Goal: Information Seeking & Learning: Learn about a topic

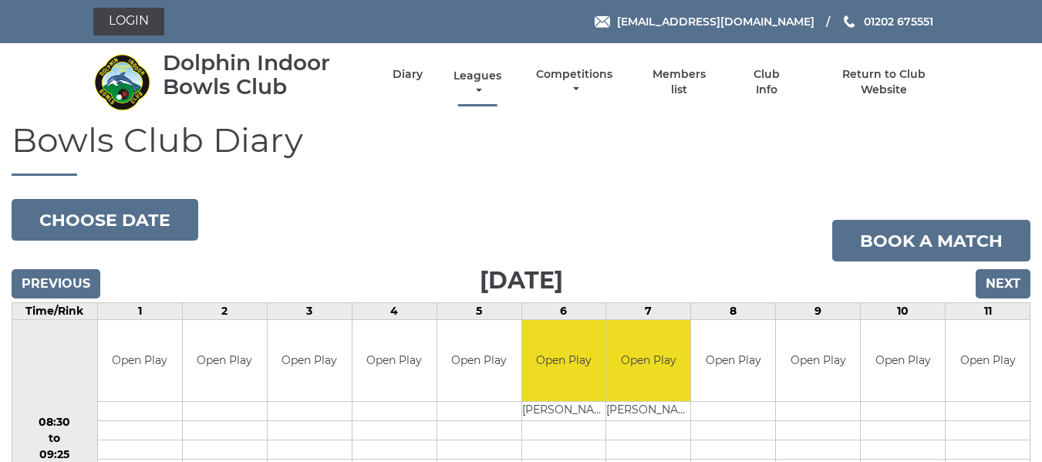
drag, startPoint x: 476, startPoint y: 69, endPoint x: 474, endPoint y: 79, distance: 10.1
click at [475, 70] on link "Leagues" at bounding box center [478, 84] width 56 height 30
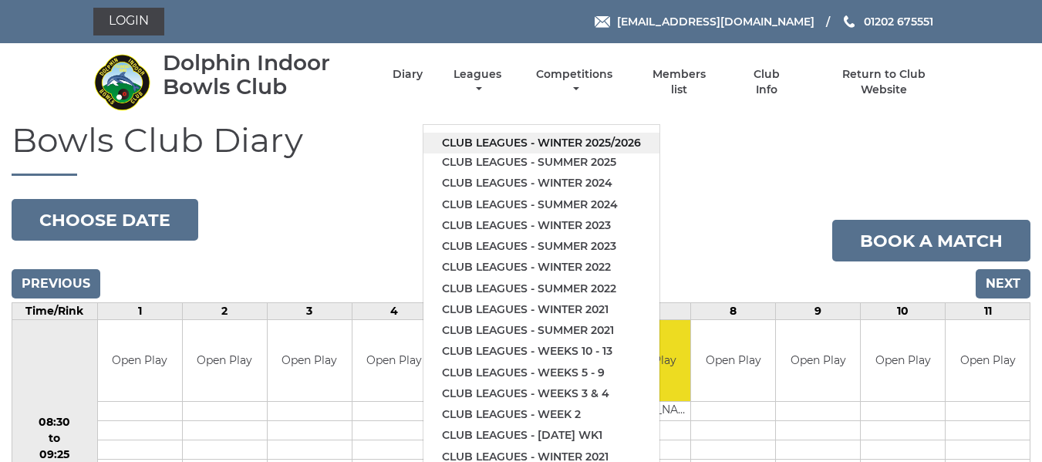
click at [483, 133] on link "Club leagues - Winter 2025/2026" at bounding box center [541, 143] width 236 height 21
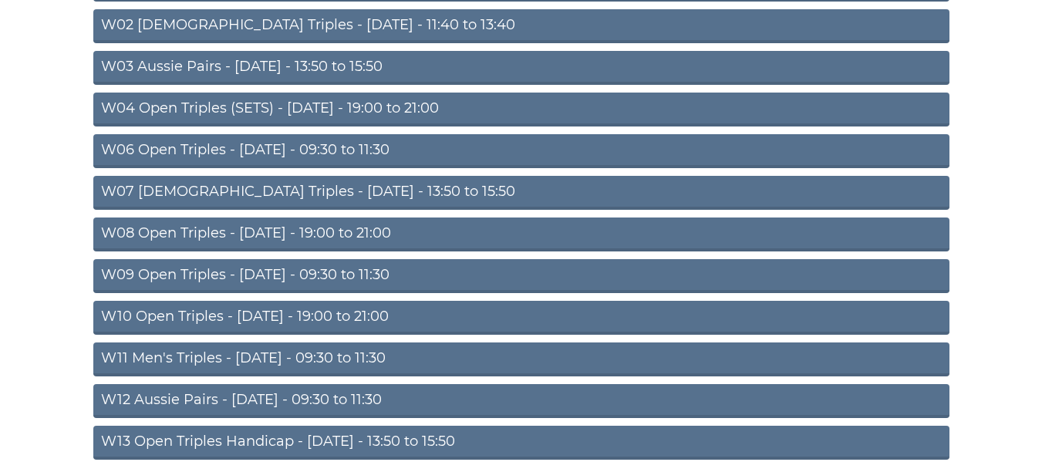
scroll to position [308, 0]
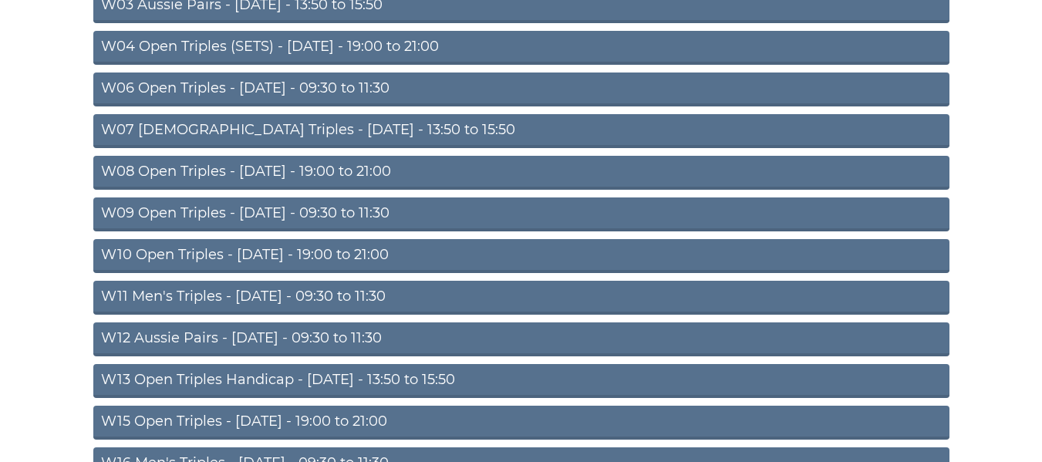
click at [275, 297] on link "W11 Men's Triples - Thursday - 09:30 to 11:30" at bounding box center [521, 298] width 856 height 34
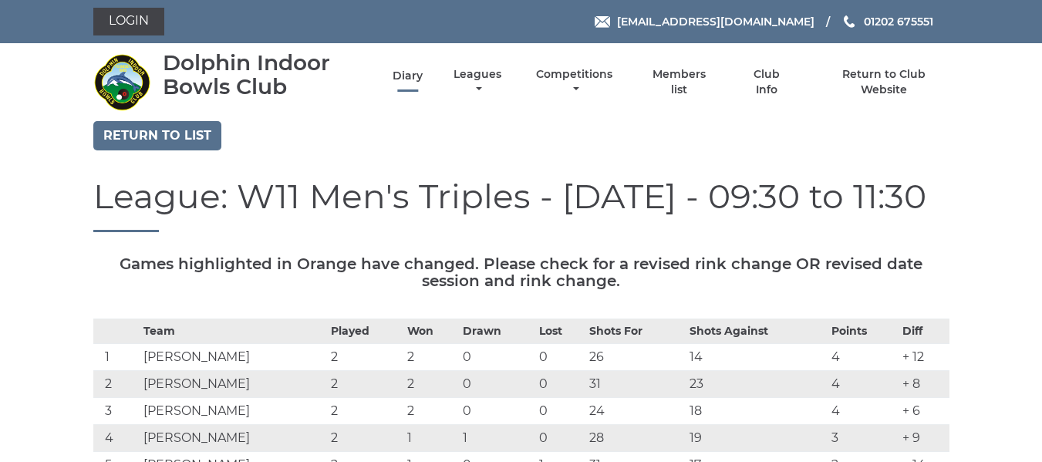
click at [409, 70] on link "Diary" at bounding box center [408, 76] width 30 height 15
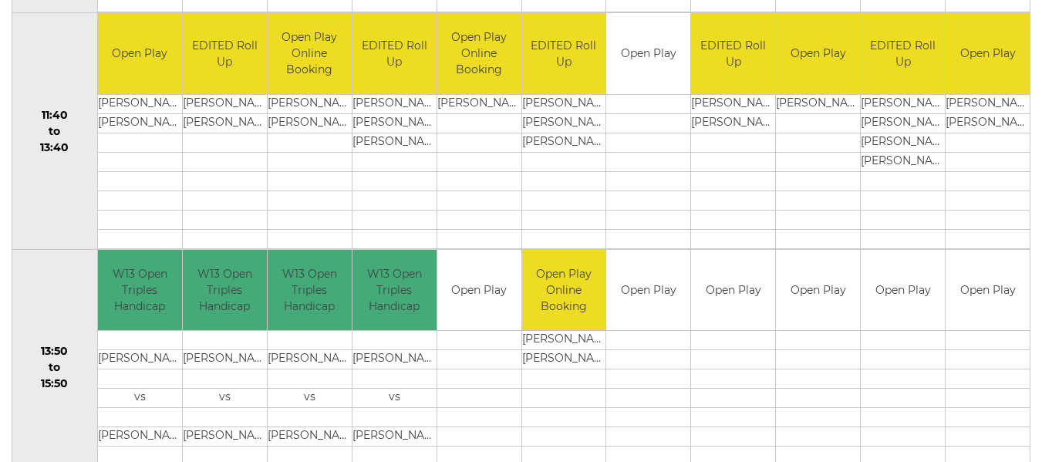
scroll to position [857, 0]
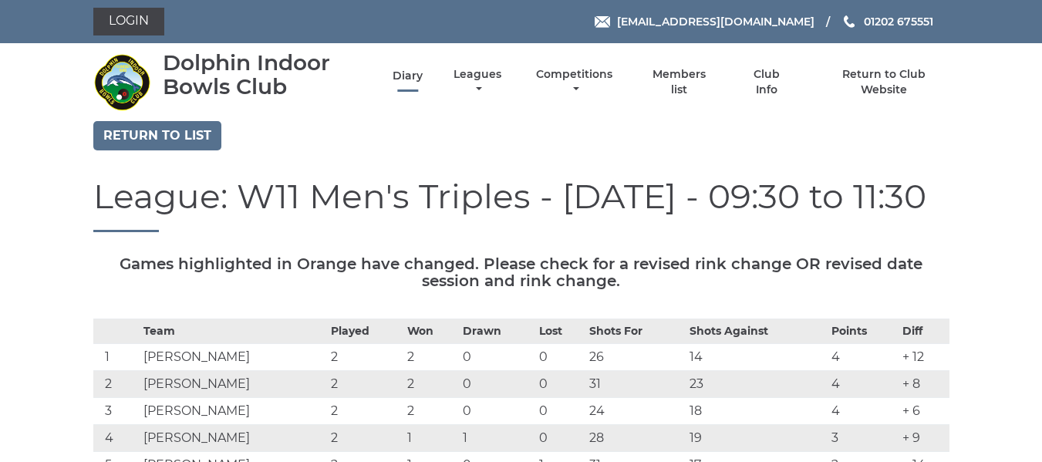
click at [407, 74] on link "Diary" at bounding box center [408, 76] width 30 height 15
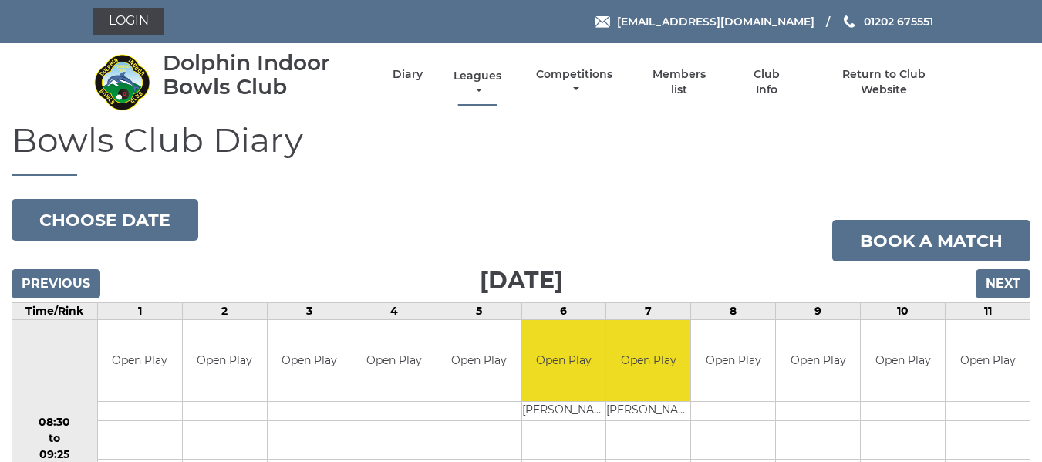
click at [485, 76] on link "Leagues" at bounding box center [478, 84] width 56 height 30
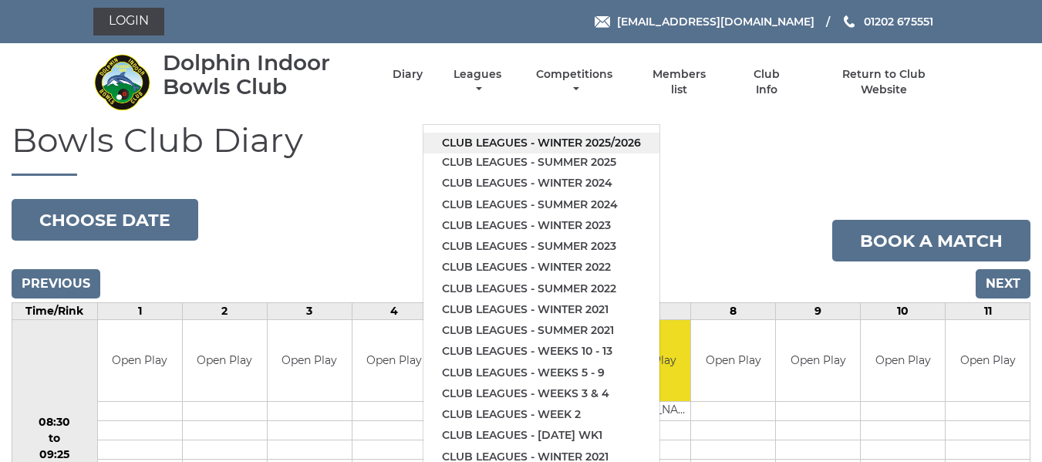
click at [477, 139] on link "Club leagues - Winter 2025/2026" at bounding box center [541, 143] width 236 height 21
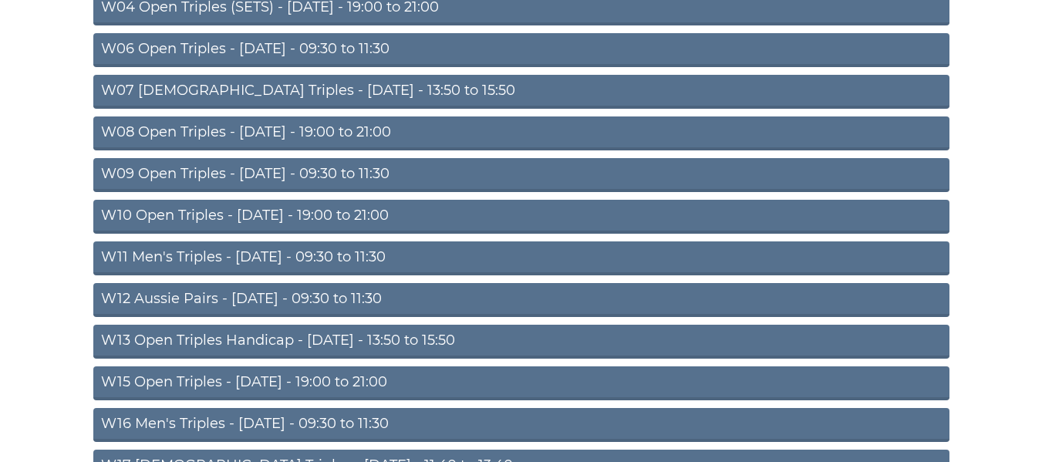
scroll to position [386, 0]
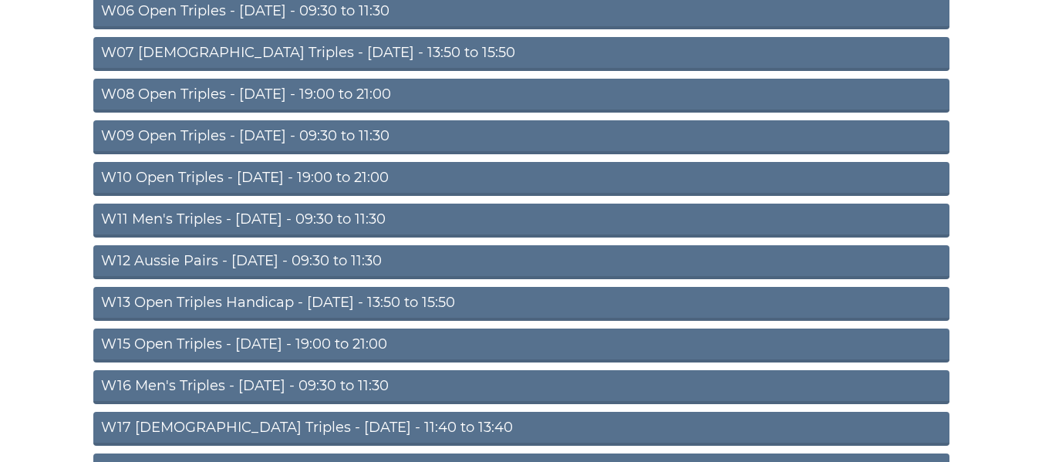
click at [277, 217] on link "W11 Men's Triples - Thursday - 09:30 to 11:30" at bounding box center [521, 221] width 856 height 34
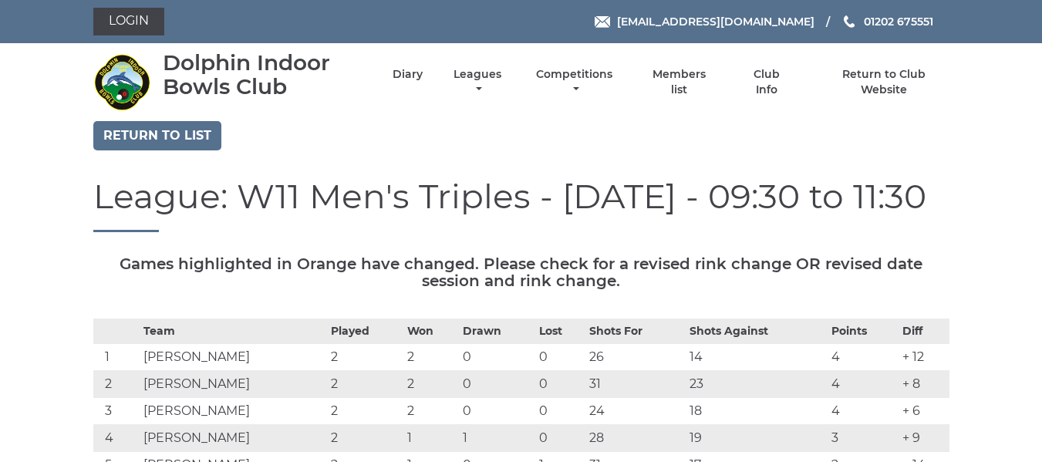
click at [219, 140] on div "Return to list" at bounding box center [521, 137] width 879 height 33
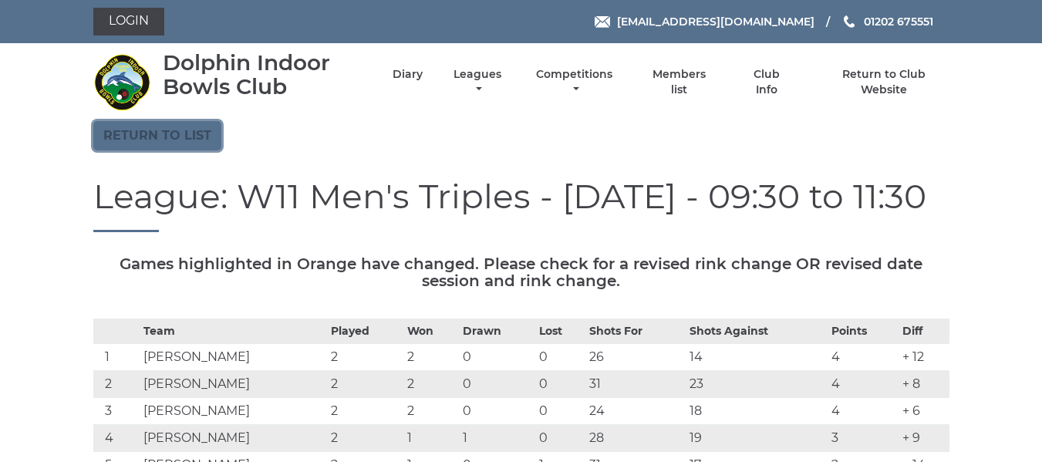
click at [180, 136] on link "Return to list" at bounding box center [157, 135] width 128 height 29
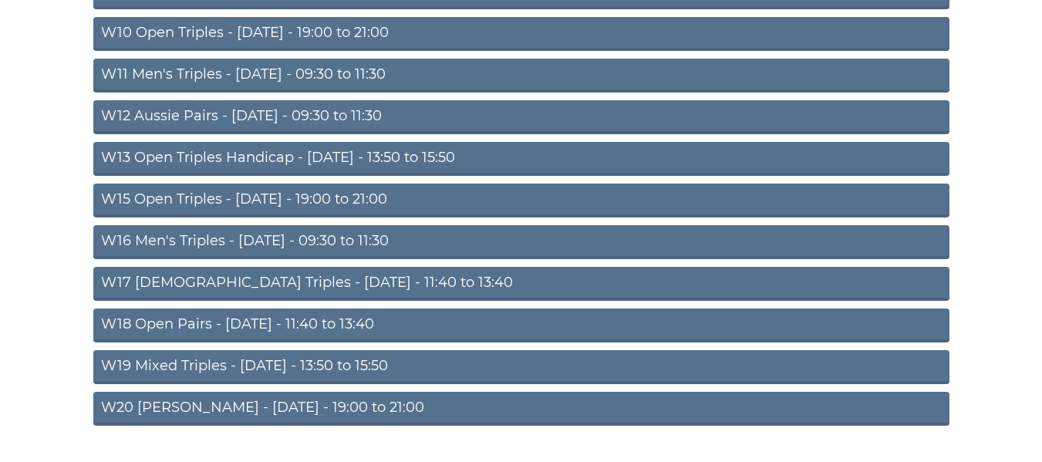
scroll to position [540, 0]
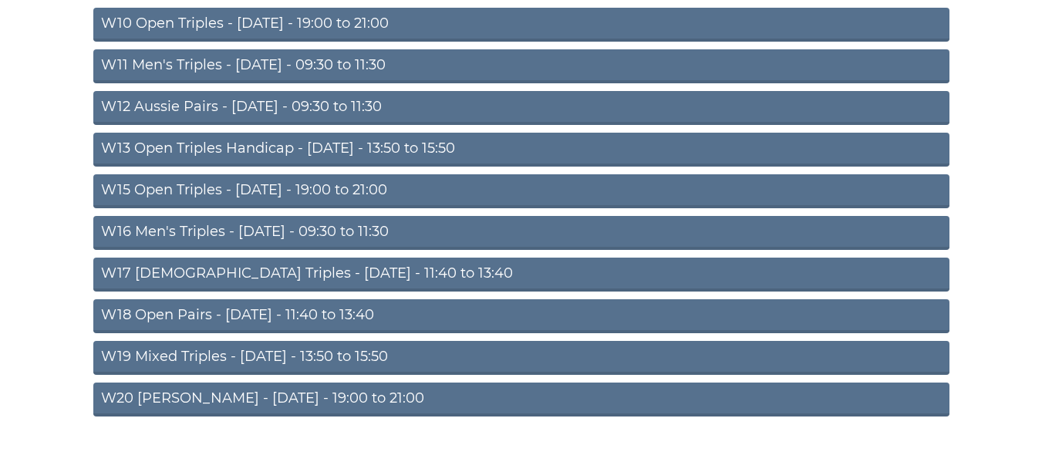
click at [258, 310] on link "W18 Open Pairs - Friday - 11:40 to 13:40" at bounding box center [521, 316] width 856 height 34
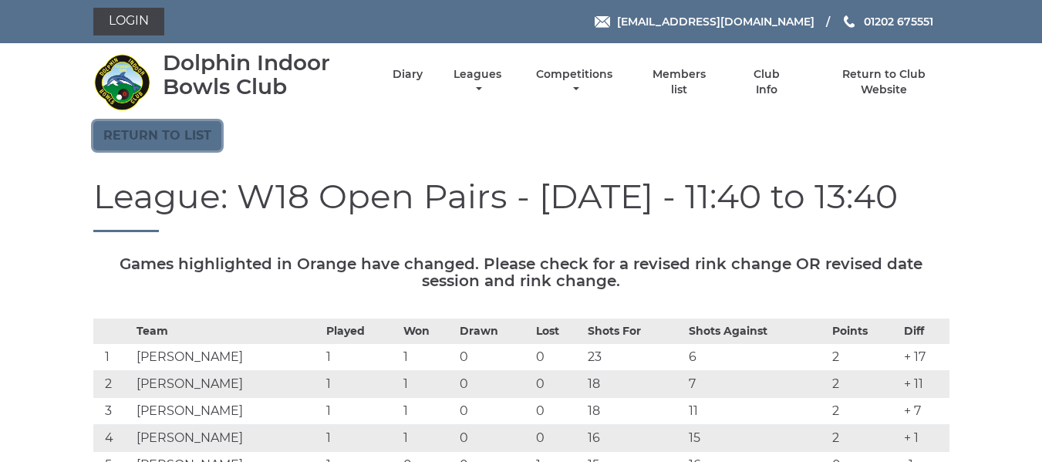
click at [199, 139] on link "Return to list" at bounding box center [157, 135] width 128 height 29
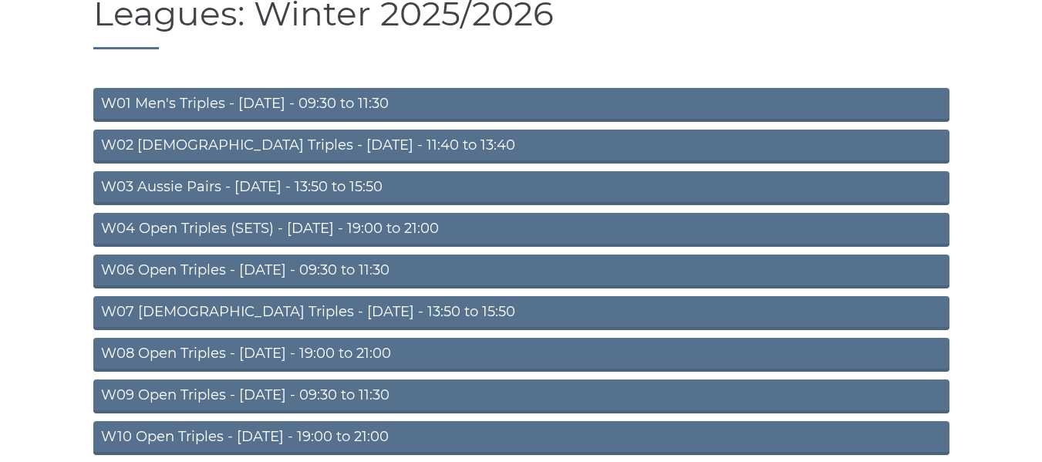
scroll to position [154, 0]
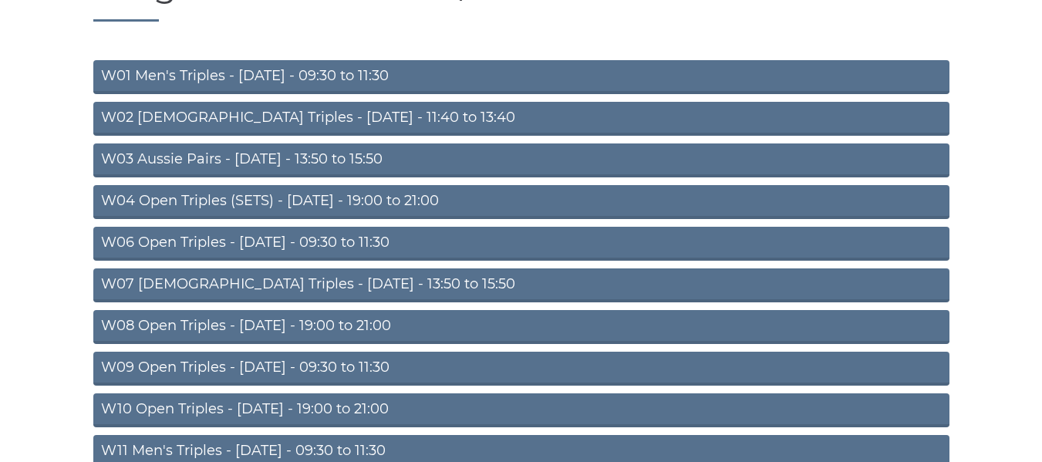
click at [203, 155] on link "W03 Aussie Pairs - [DATE] - 13:50 to 15:50" at bounding box center [521, 160] width 856 height 34
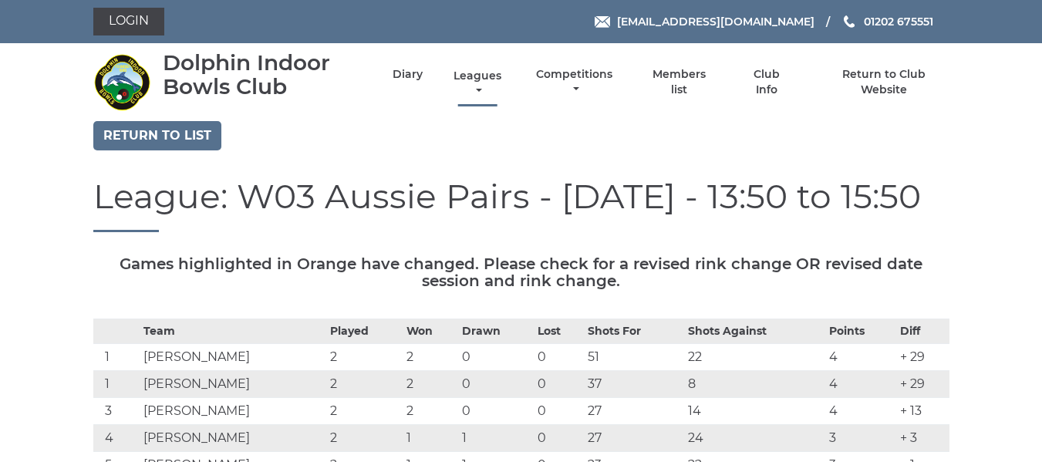
click at [486, 76] on link "Leagues" at bounding box center [478, 84] width 56 height 30
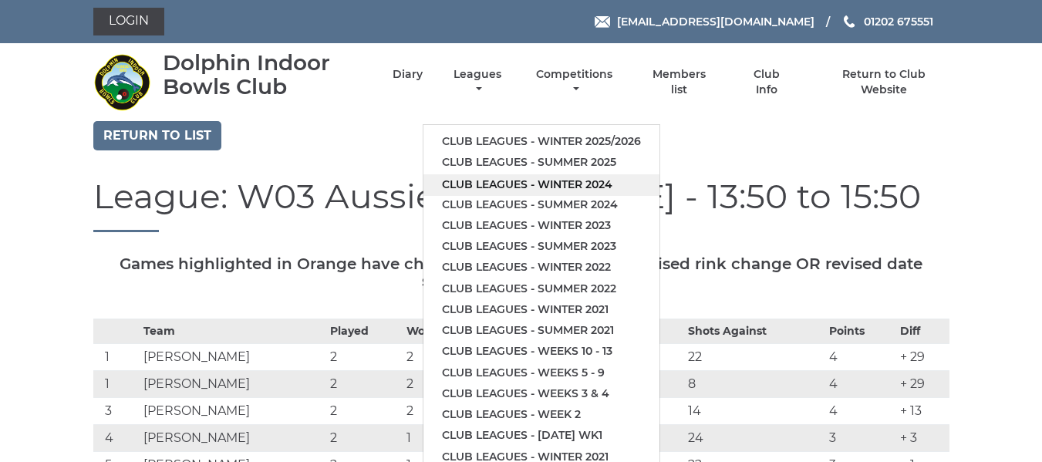
click at [499, 180] on link "Club leagues - Winter 2024" at bounding box center [541, 184] width 236 height 21
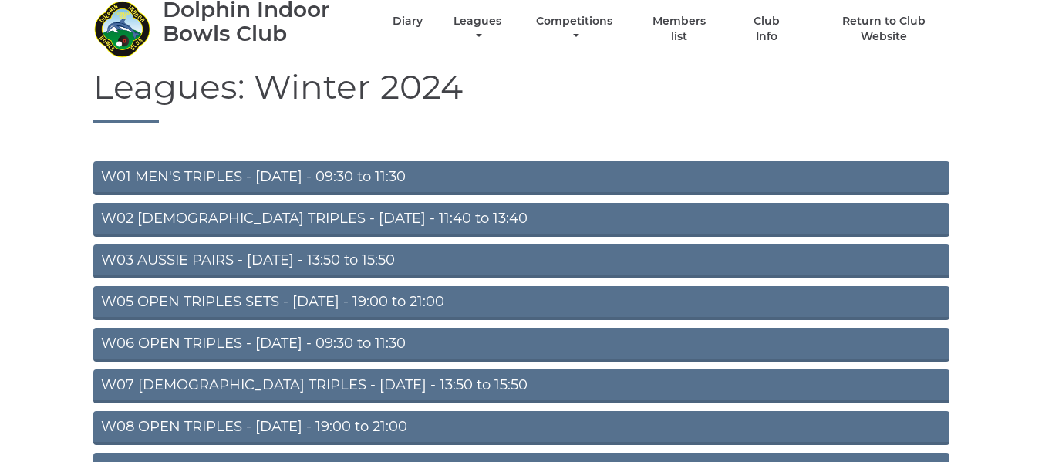
scroll to position [77, 0]
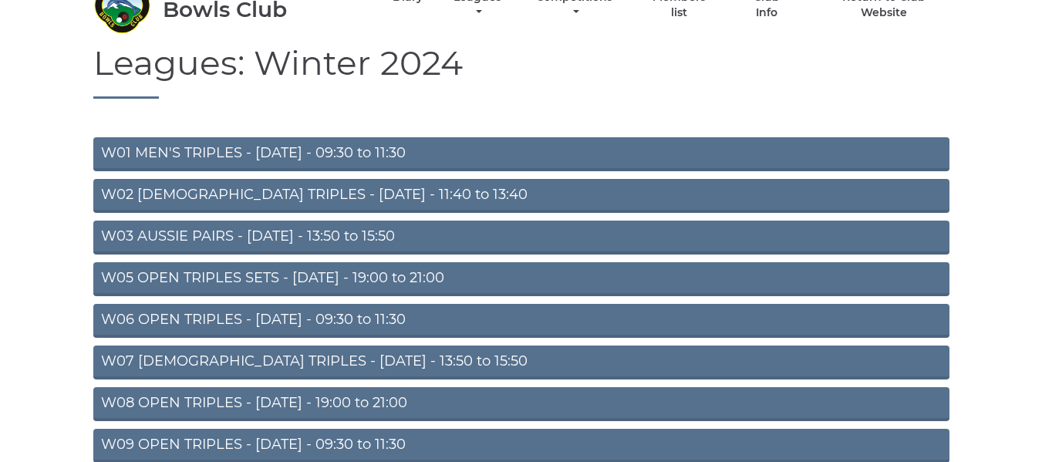
click at [287, 235] on link "W03 AUSSIE PAIRS - Monday - 13:50 to 15:50" at bounding box center [521, 238] width 856 height 34
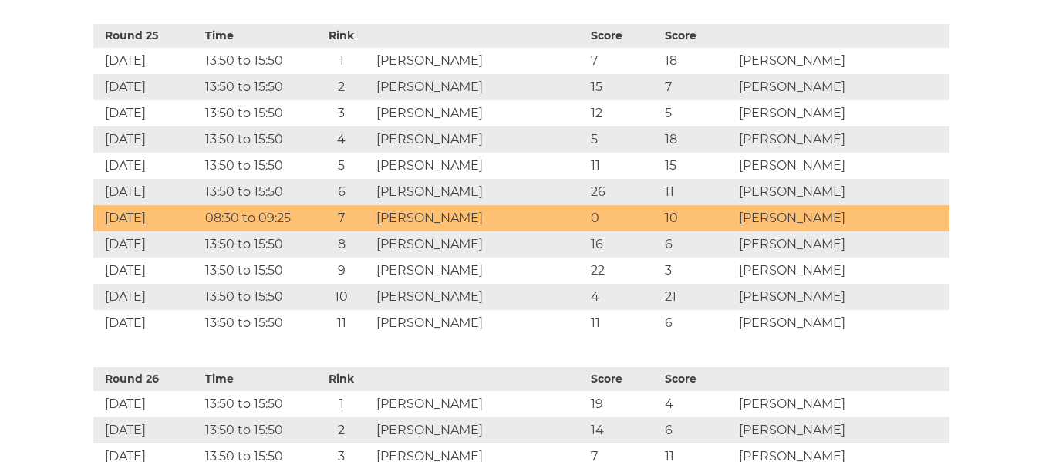
scroll to position [9562, 0]
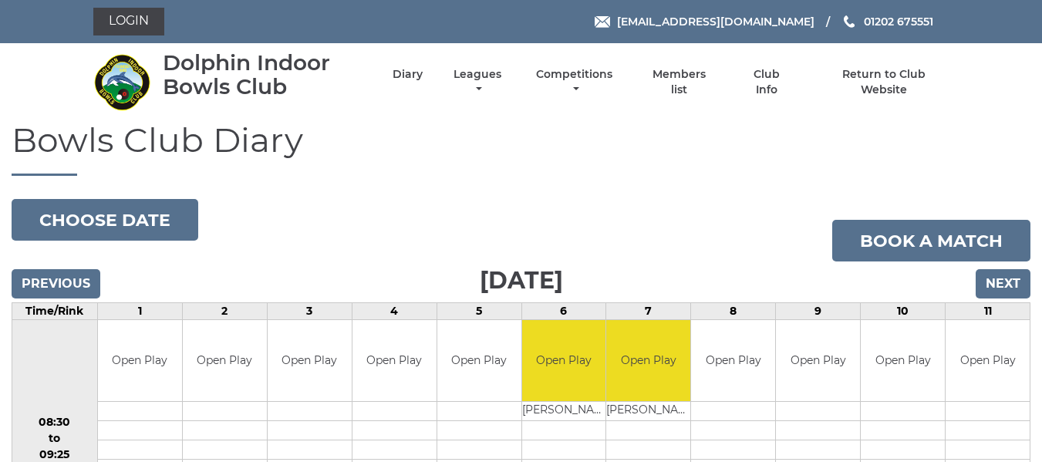
click at [471, 66] on li "Leagues Club leagues - Winter 2025/2026 Club leagues - Summer 2025 Club leagues…" at bounding box center [464, 81] width 83 height 45
click at [474, 76] on link "Leagues" at bounding box center [478, 84] width 56 height 30
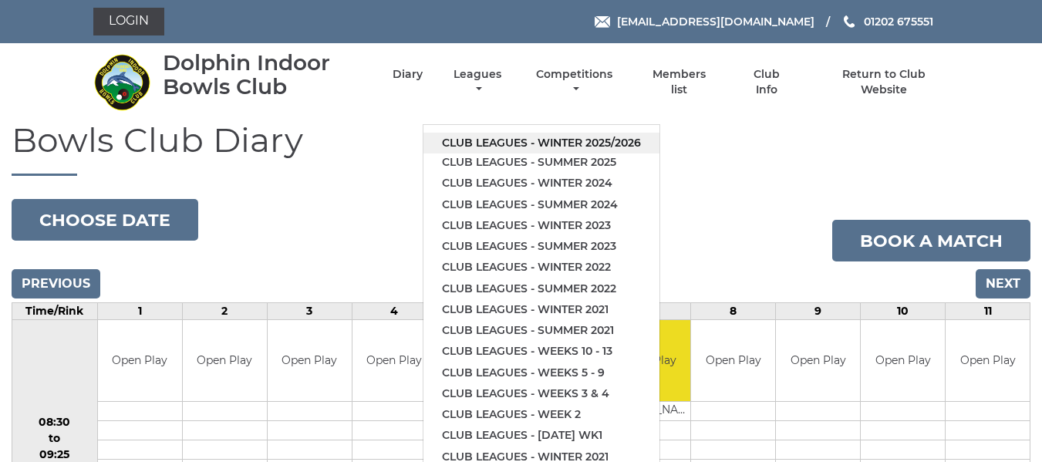
click at [484, 140] on link "Club leagues - Winter 2025/2026" at bounding box center [541, 143] width 236 height 21
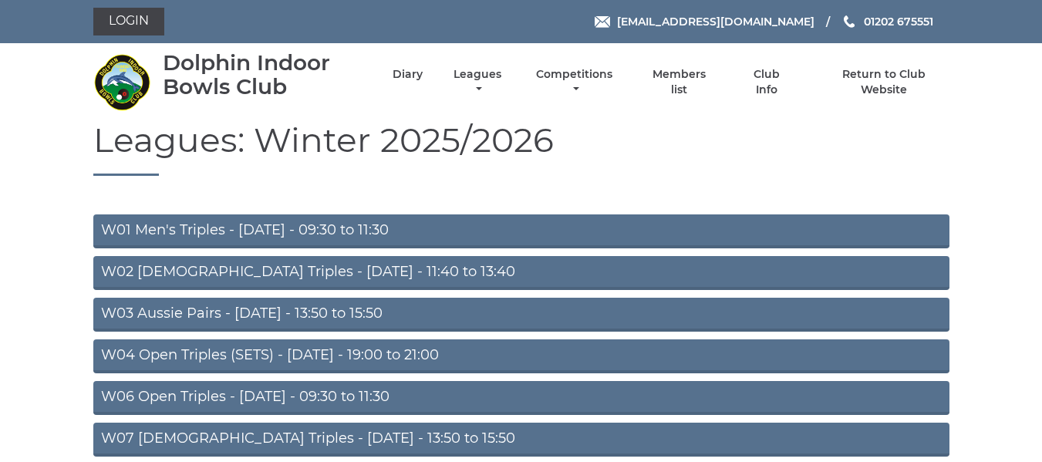
click at [263, 302] on link "W03 Aussie Pairs - [DATE] - 13:50 to 15:50" at bounding box center [521, 315] width 856 height 34
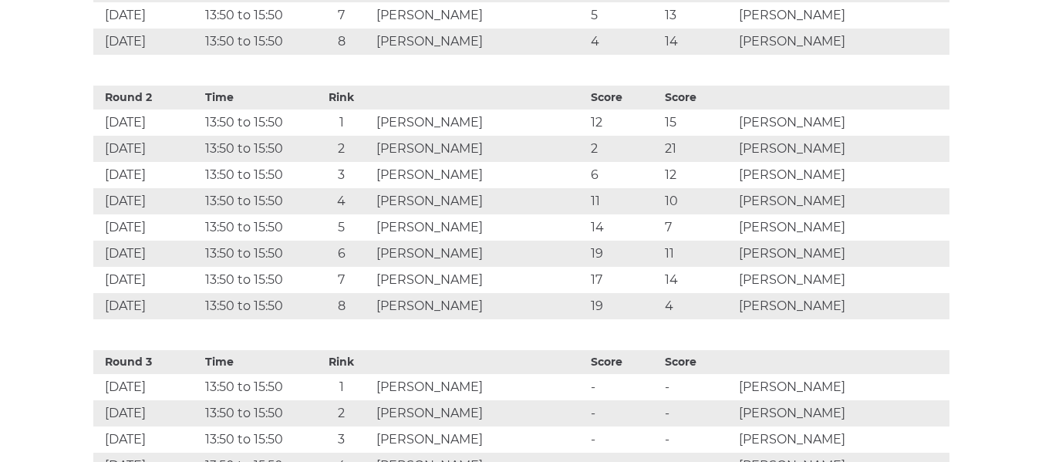
scroll to position [1080, 0]
